Goal: Task Accomplishment & Management: Use online tool/utility

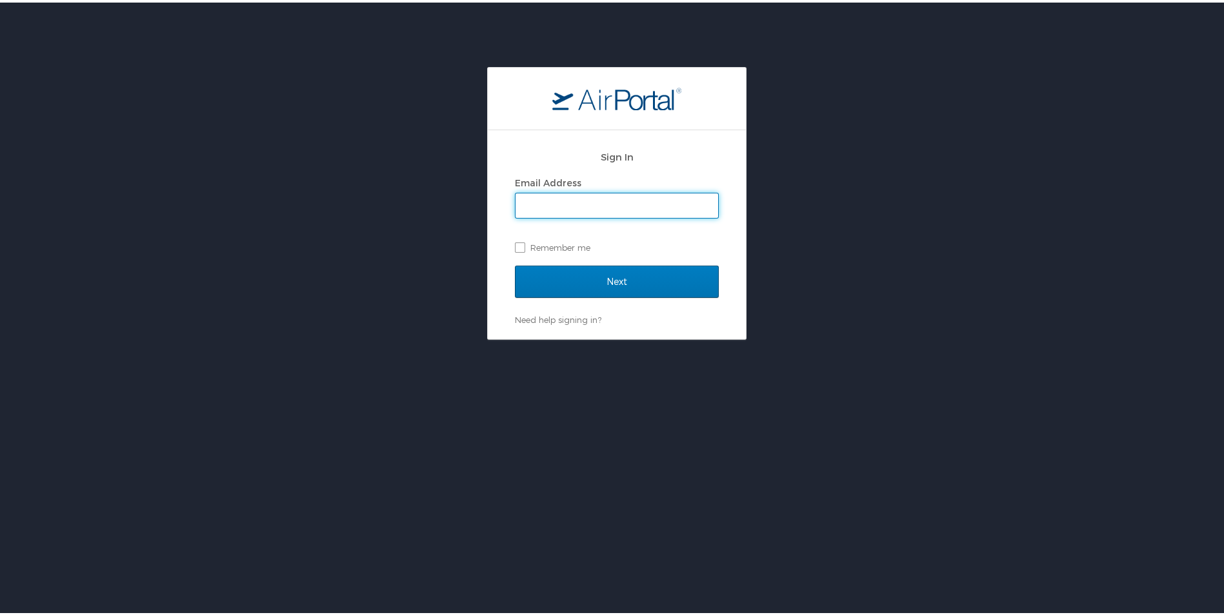
click at [644, 208] on input "Email Address" at bounding box center [616, 203] width 203 height 25
type input "joshua.jones@i3-corps.com"
click at [515, 263] on input "Next" at bounding box center [617, 279] width 204 height 32
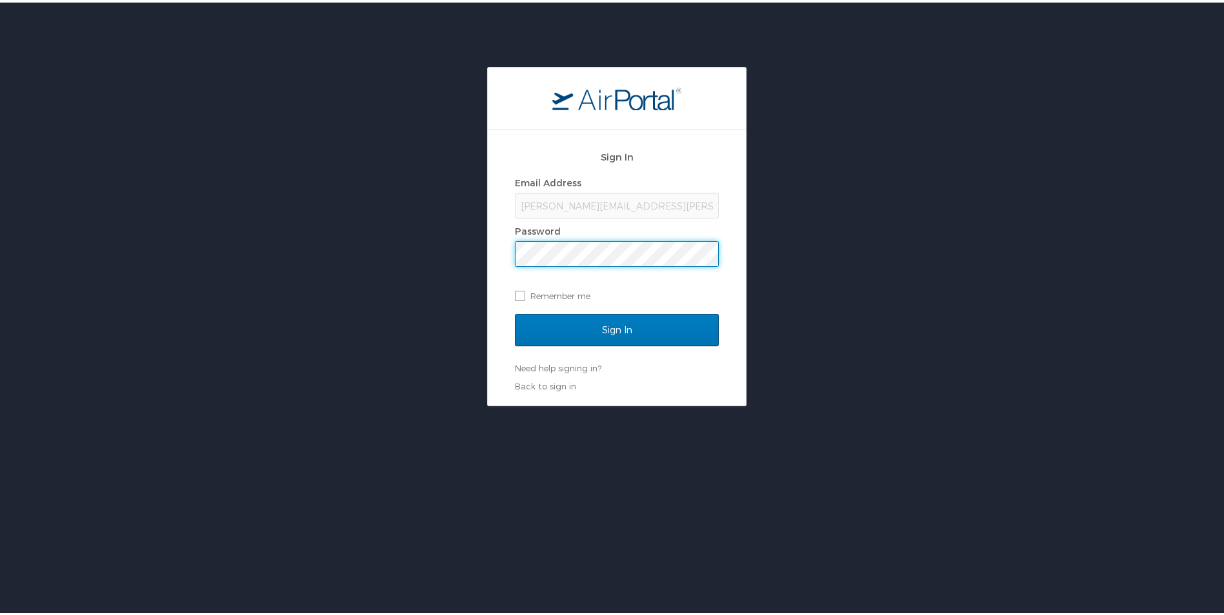
click at [515, 312] on input "Sign In" at bounding box center [617, 328] width 204 height 32
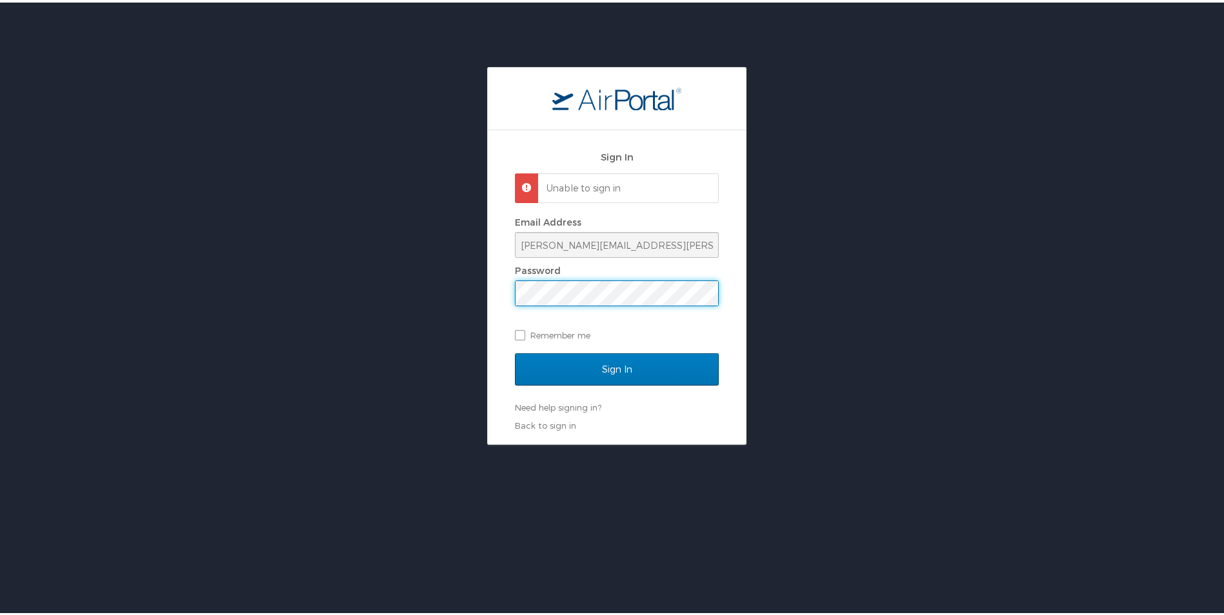
click at [515, 351] on input "Sign In" at bounding box center [617, 367] width 204 height 32
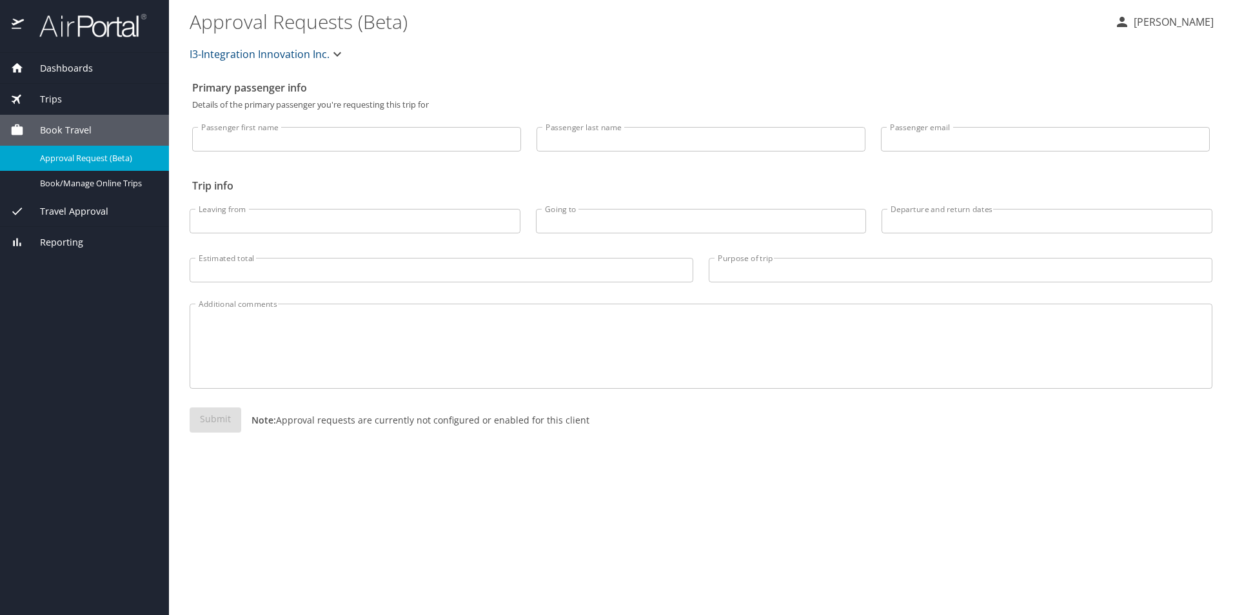
click at [70, 90] on div "Trips" at bounding box center [84, 99] width 169 height 31
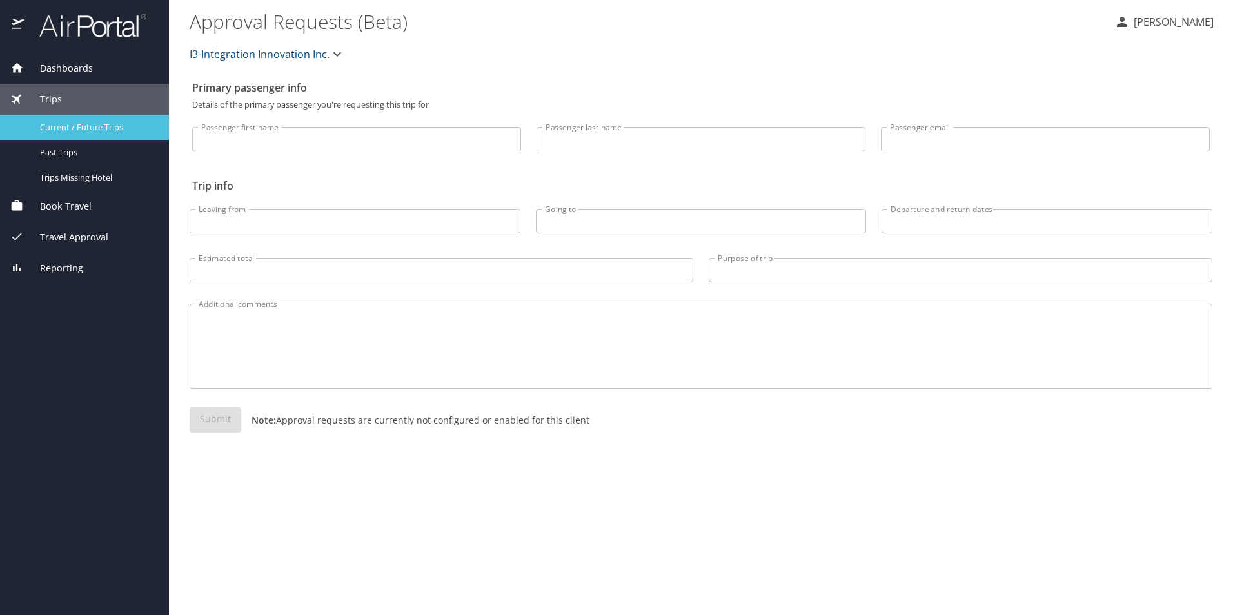
click at [74, 127] on span "Current / Future Trips" at bounding box center [97, 127] width 114 height 12
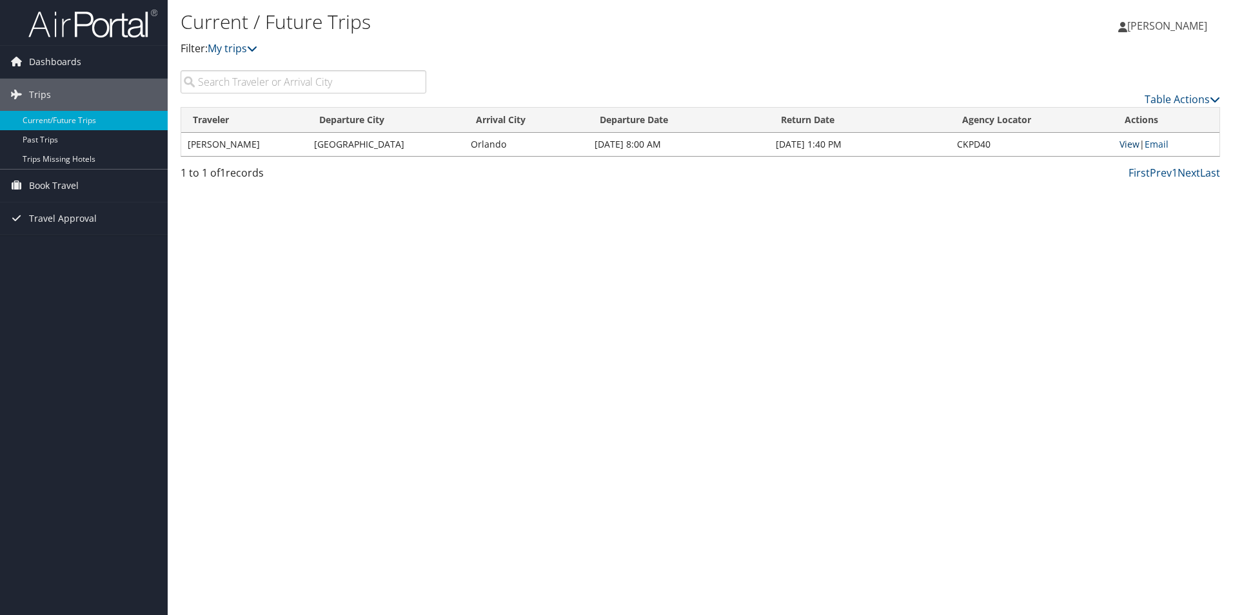
click at [1128, 140] on link "View" at bounding box center [1130, 144] width 20 height 12
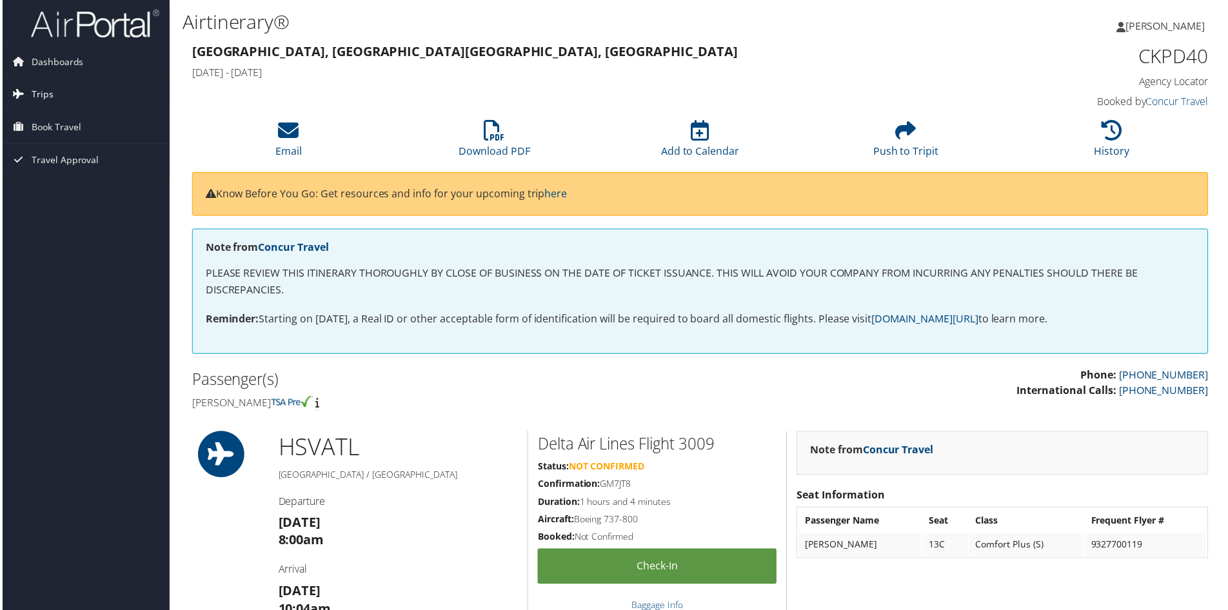
click at [27, 102] on link "Trips" at bounding box center [84, 95] width 168 height 32
click at [48, 192] on span "Book Travel" at bounding box center [54, 186] width 50 height 32
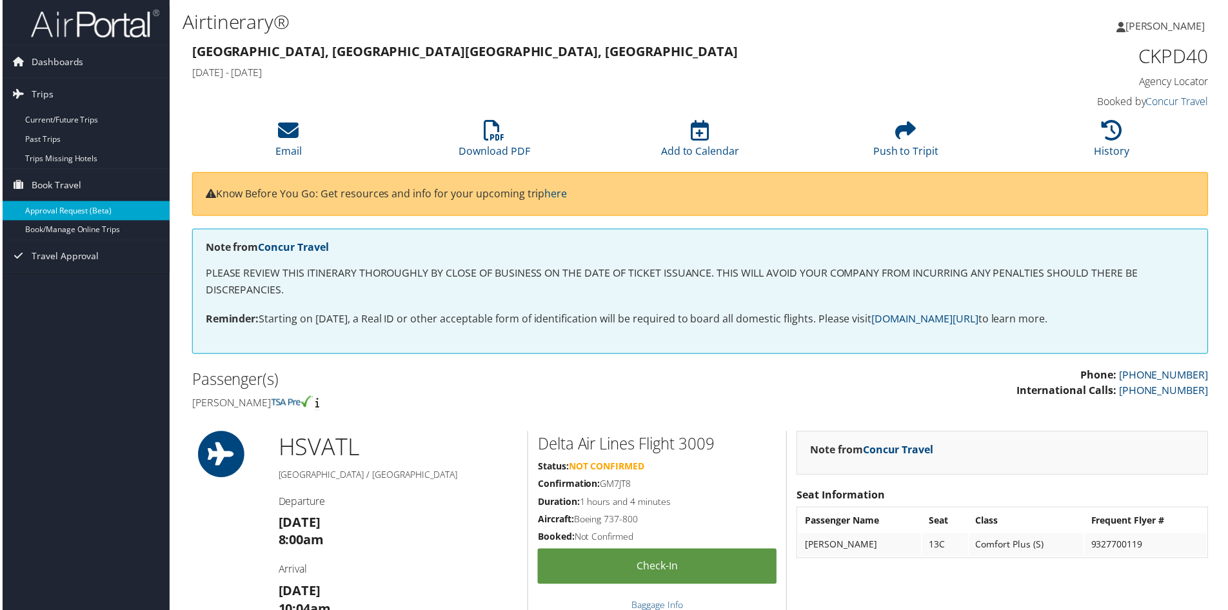
click at [44, 213] on link "Approval Request (Beta)" at bounding box center [84, 211] width 168 height 19
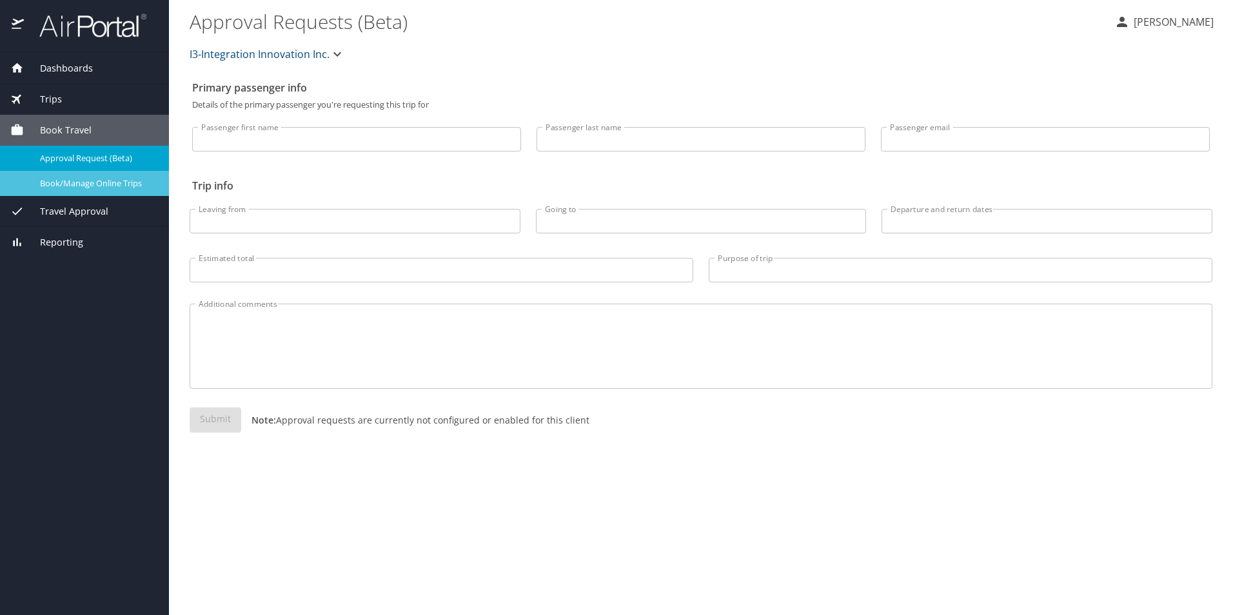
click at [71, 186] on span "Book/Manage Online Trips" at bounding box center [97, 183] width 114 height 12
